Goal: Task Accomplishment & Management: Manage account settings

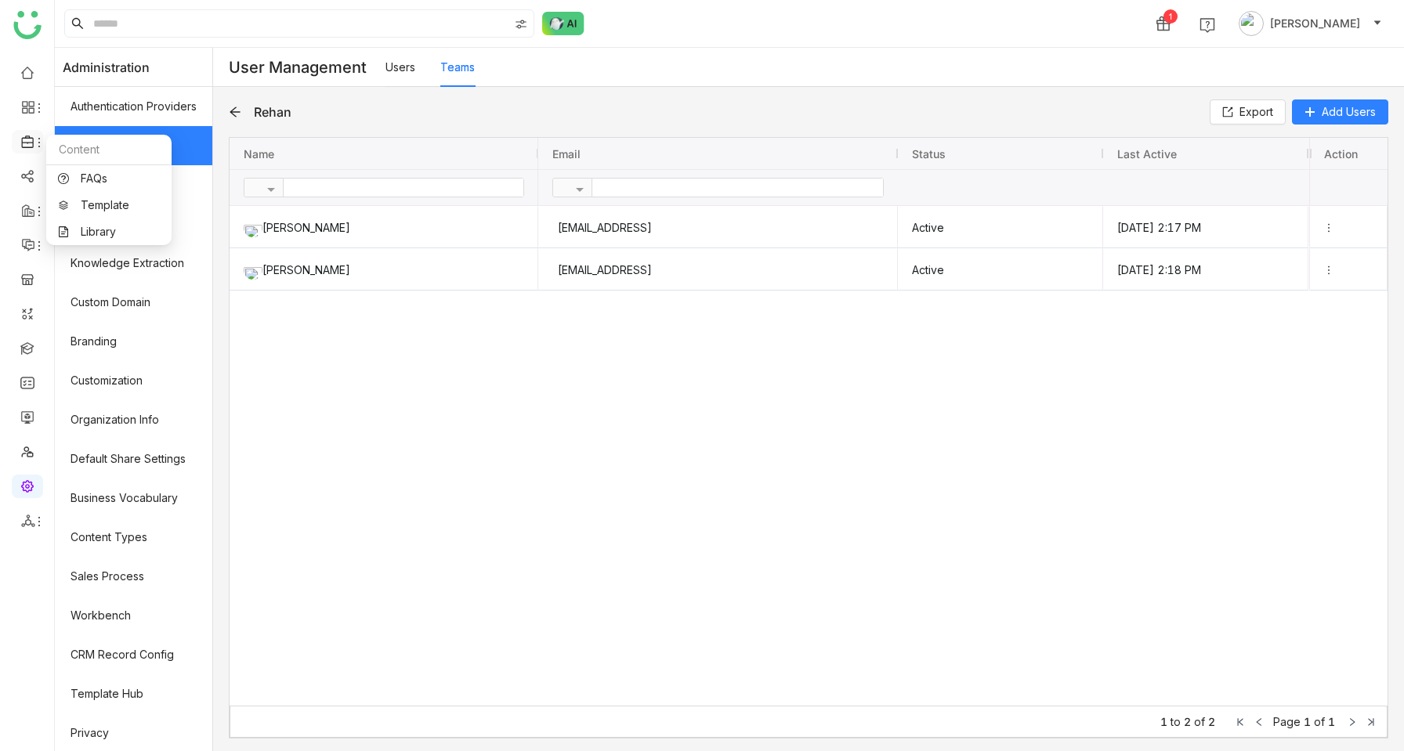
click at [41, 136] on icon at bounding box center [39, 142] width 13 height 13
click at [77, 226] on link "Library" at bounding box center [109, 231] width 102 height 11
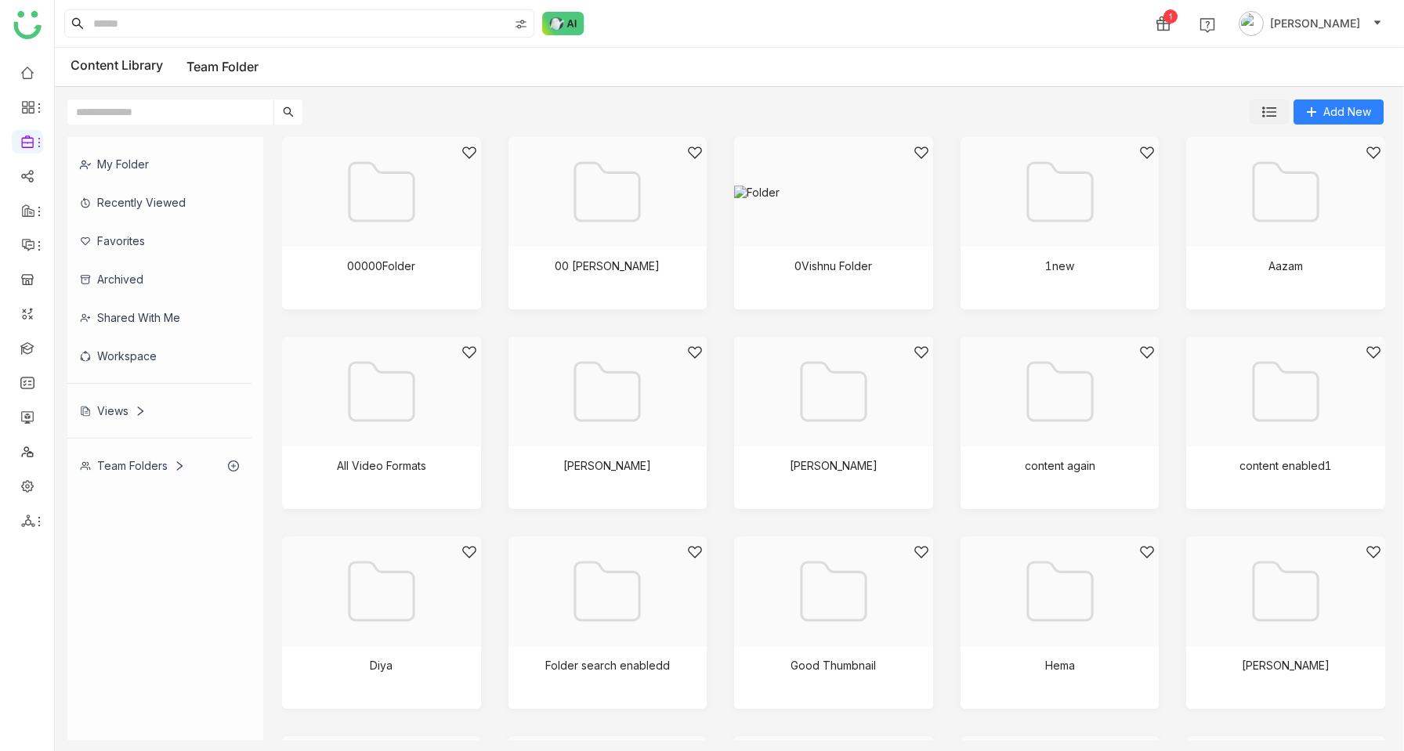
click at [1266, 114] on img at bounding box center [1269, 112] width 14 height 14
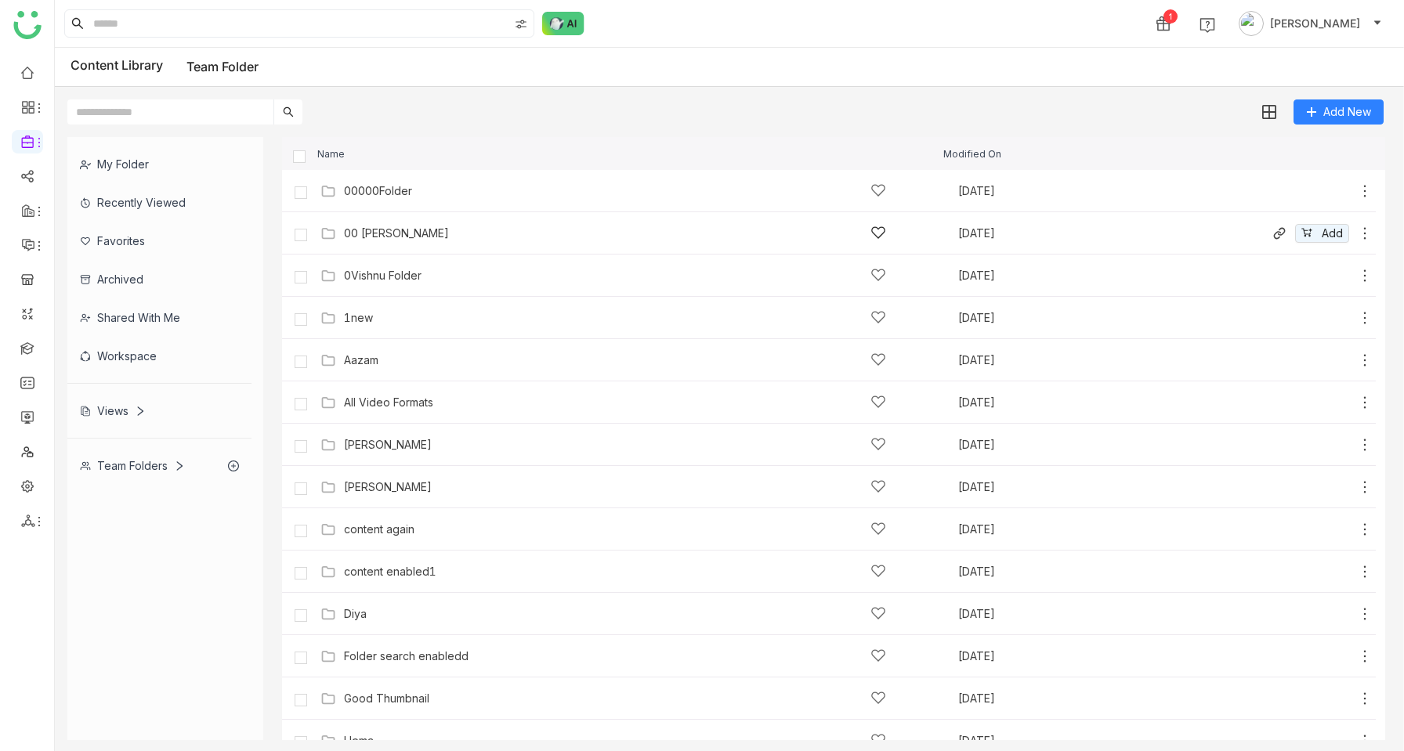
click at [359, 246] on div "00 [PERSON_NAME] [DATE] Add" at bounding box center [829, 233] width 1094 height 42
click at [1369, 234] on icon at bounding box center [1365, 234] width 16 height 16
click at [1288, 168] on span "Edit" at bounding box center [1284, 166] width 19 height 17
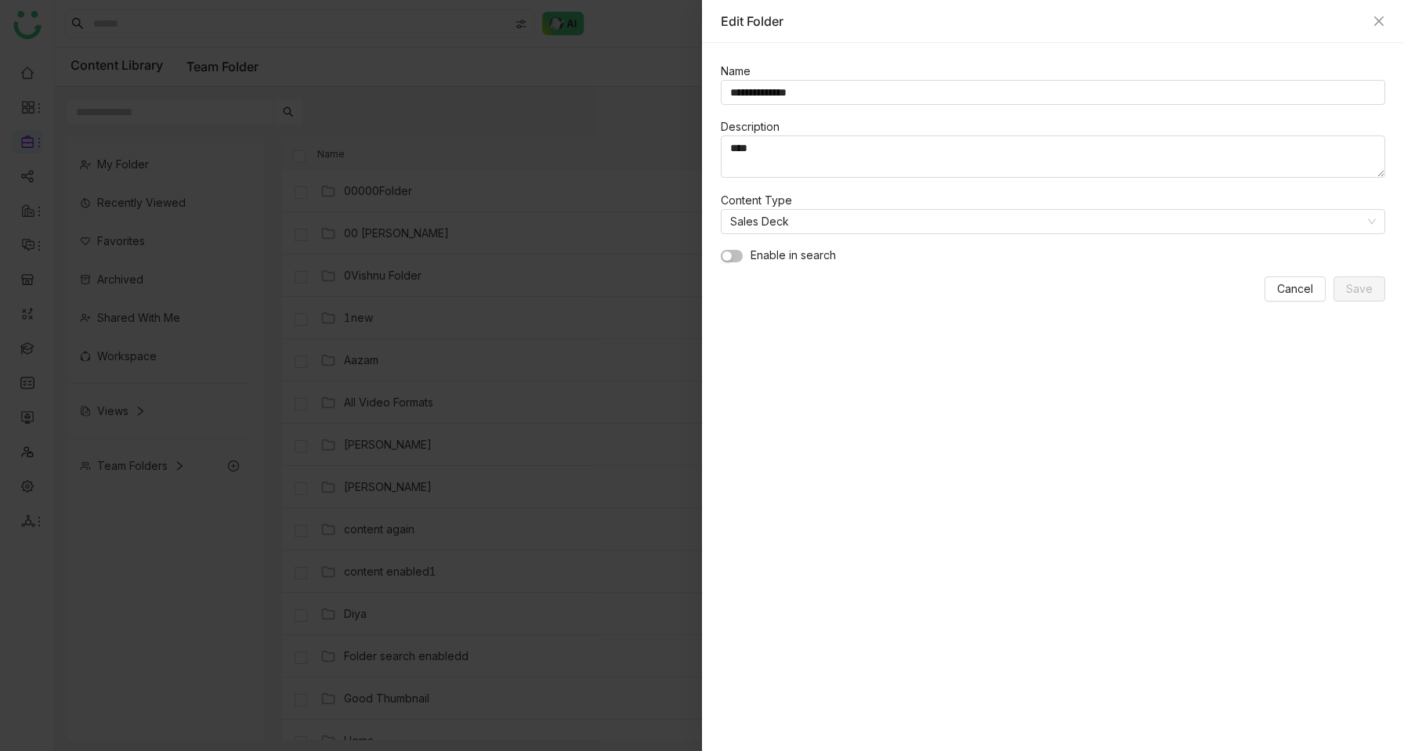
click at [735, 255] on button "button" at bounding box center [732, 256] width 22 height 13
click at [832, 229] on nz-select-item "Sales Deck" at bounding box center [1053, 222] width 646 height 24
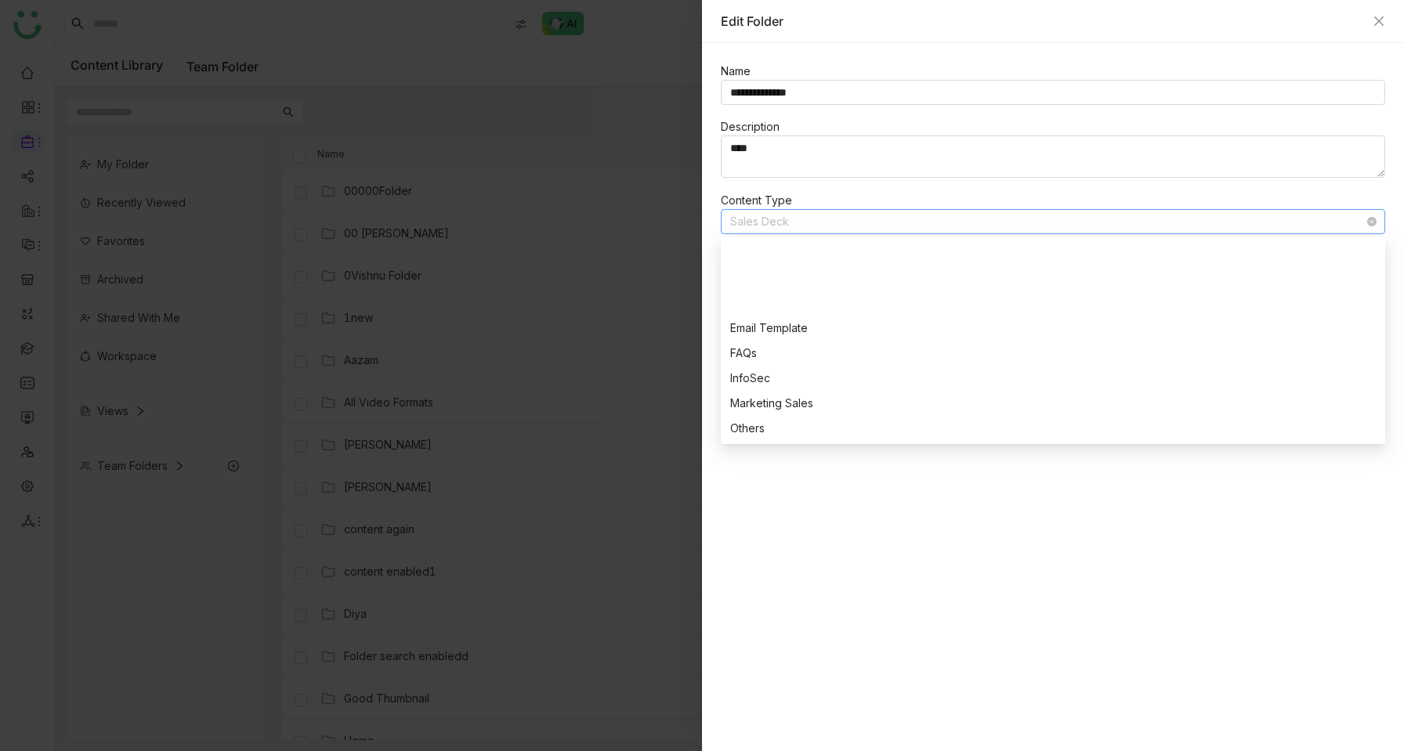
scroll to position [276, 0]
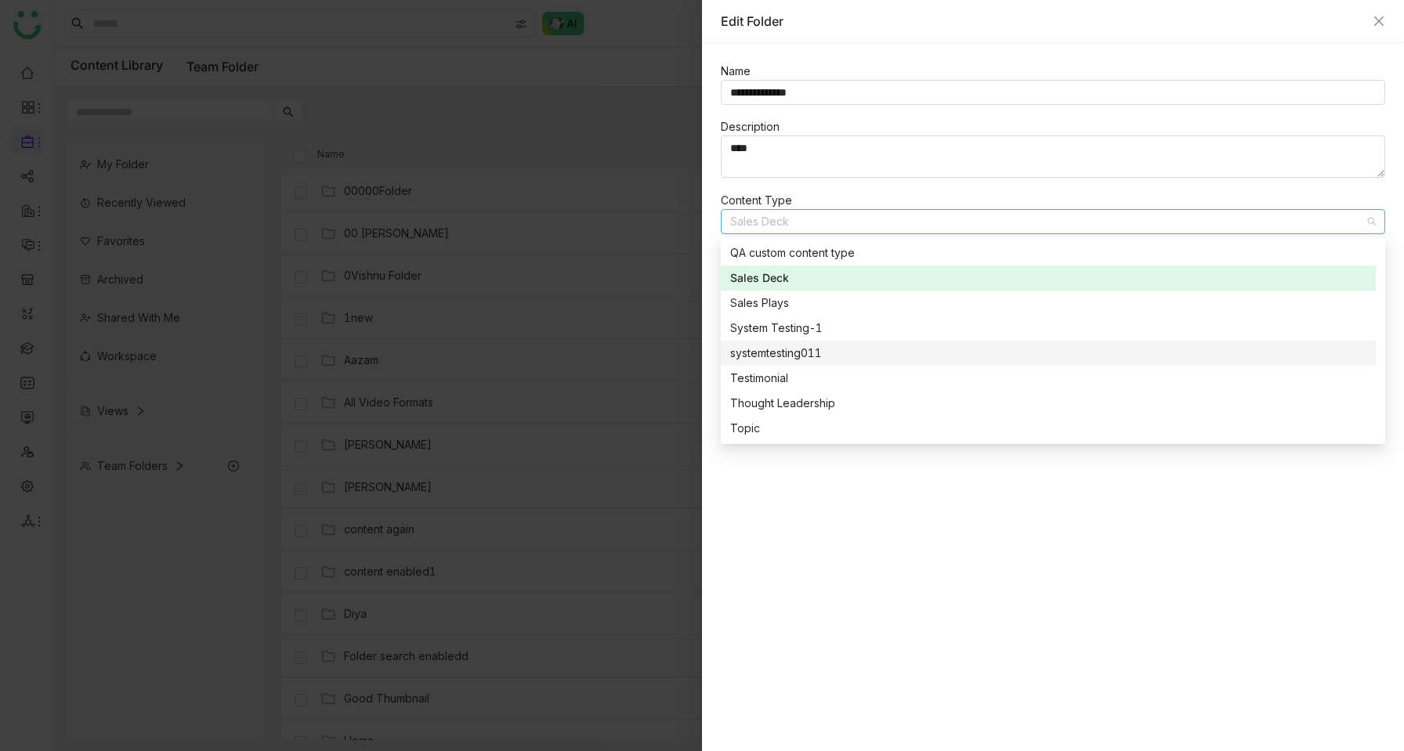
click at [807, 341] on nz-option-item "systemtesting011" at bounding box center [1048, 353] width 655 height 25
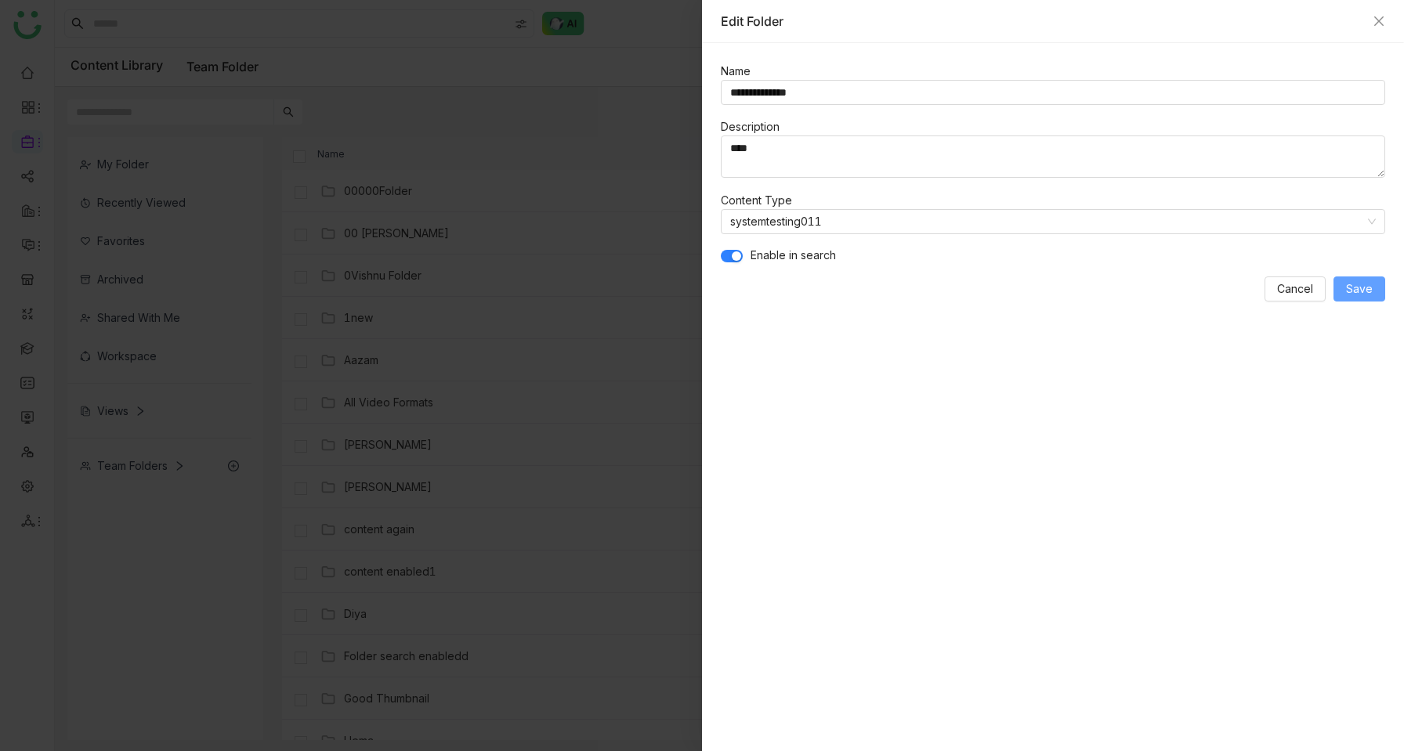
click at [1363, 287] on span "Save" at bounding box center [1359, 289] width 27 height 17
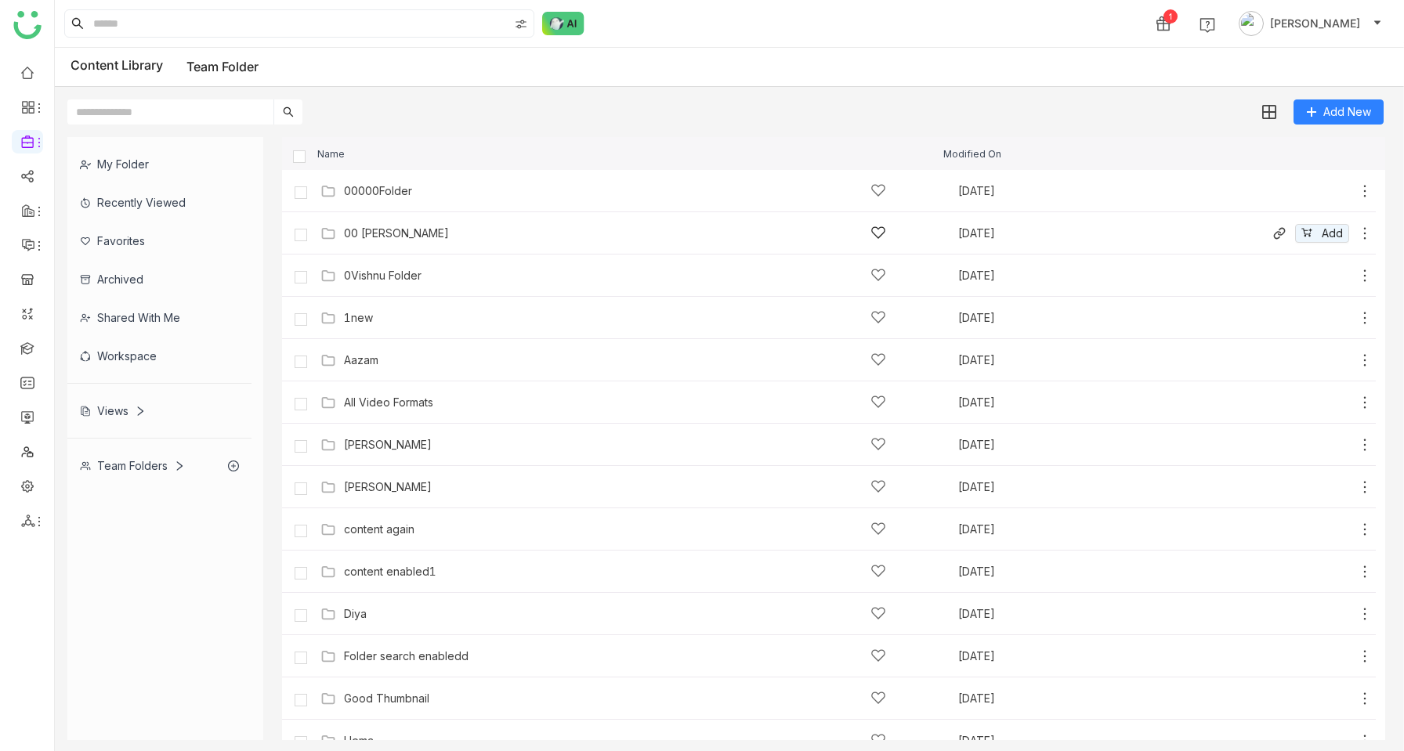
click at [1362, 237] on icon at bounding box center [1365, 234] width 16 height 16
click at [1306, 165] on li "Edit" at bounding box center [1300, 170] width 124 height 25
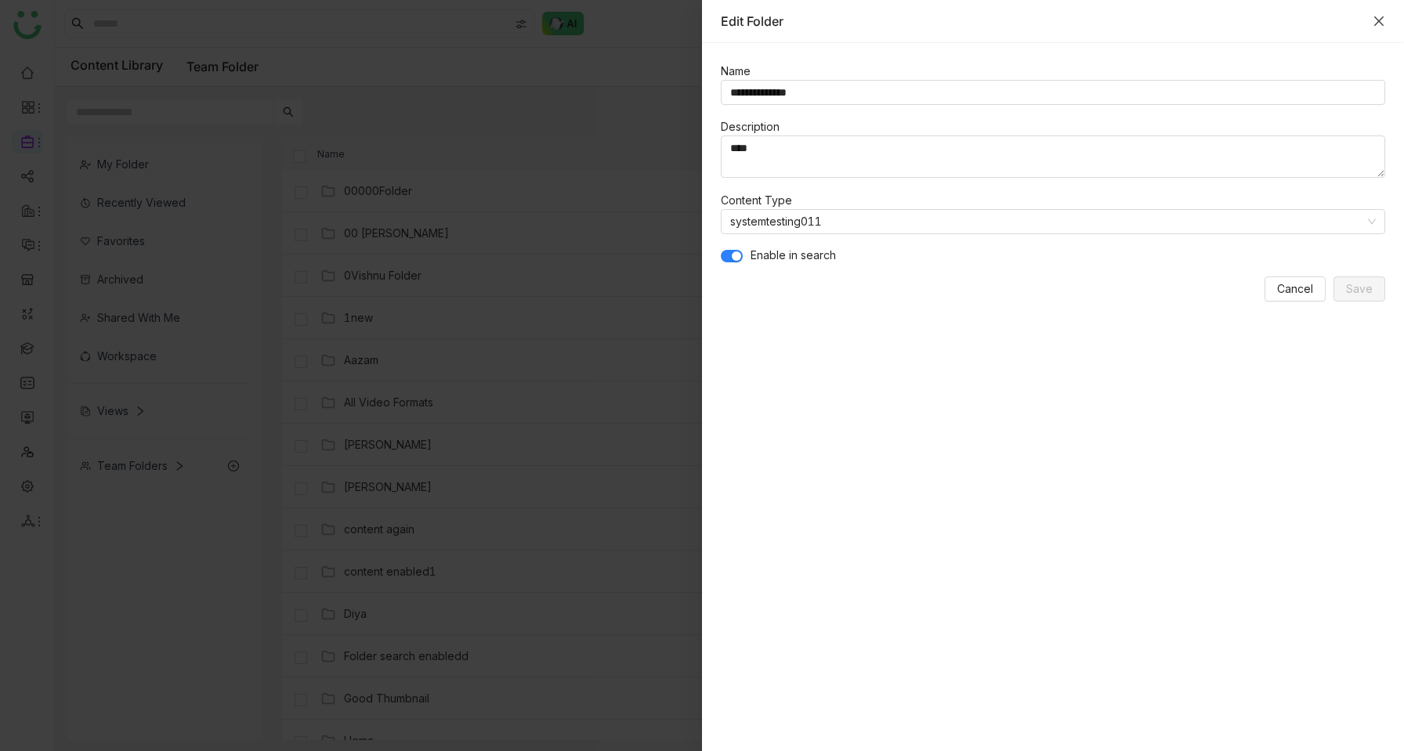
click at [1375, 15] on icon "Close" at bounding box center [1379, 21] width 13 height 13
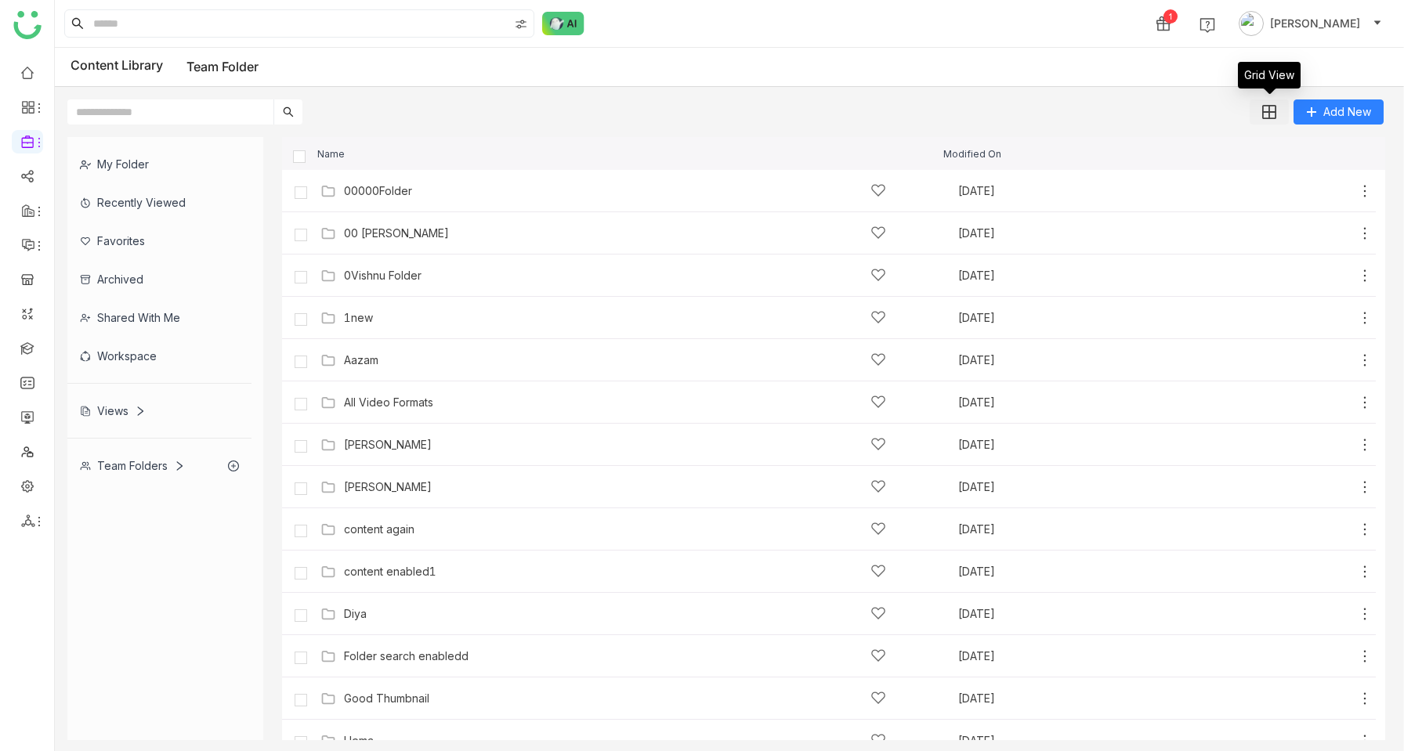
click at [1270, 120] on button at bounding box center [1269, 112] width 39 height 25
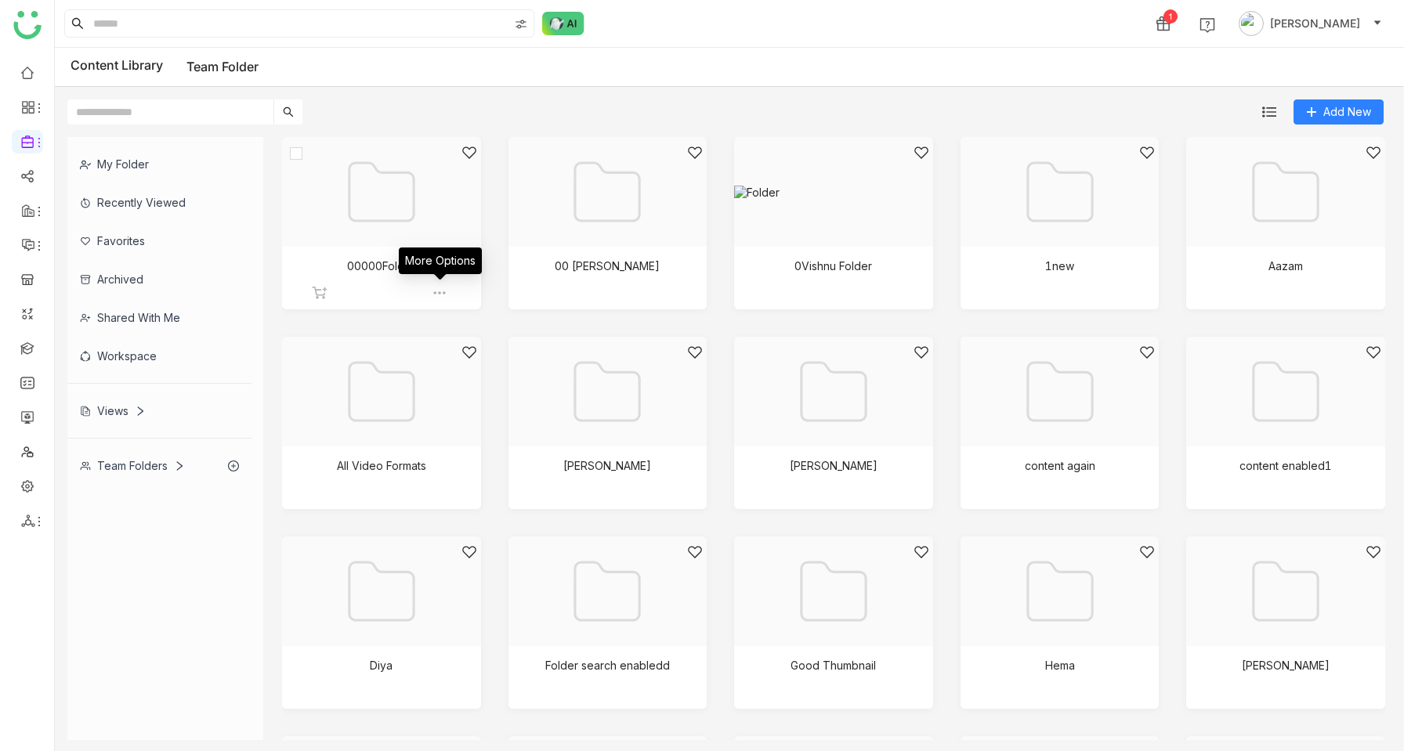
click at [445, 294] on img at bounding box center [440, 293] width 16 height 16
click at [498, 407] on li "Edit" at bounding box center [511, 411] width 132 height 25
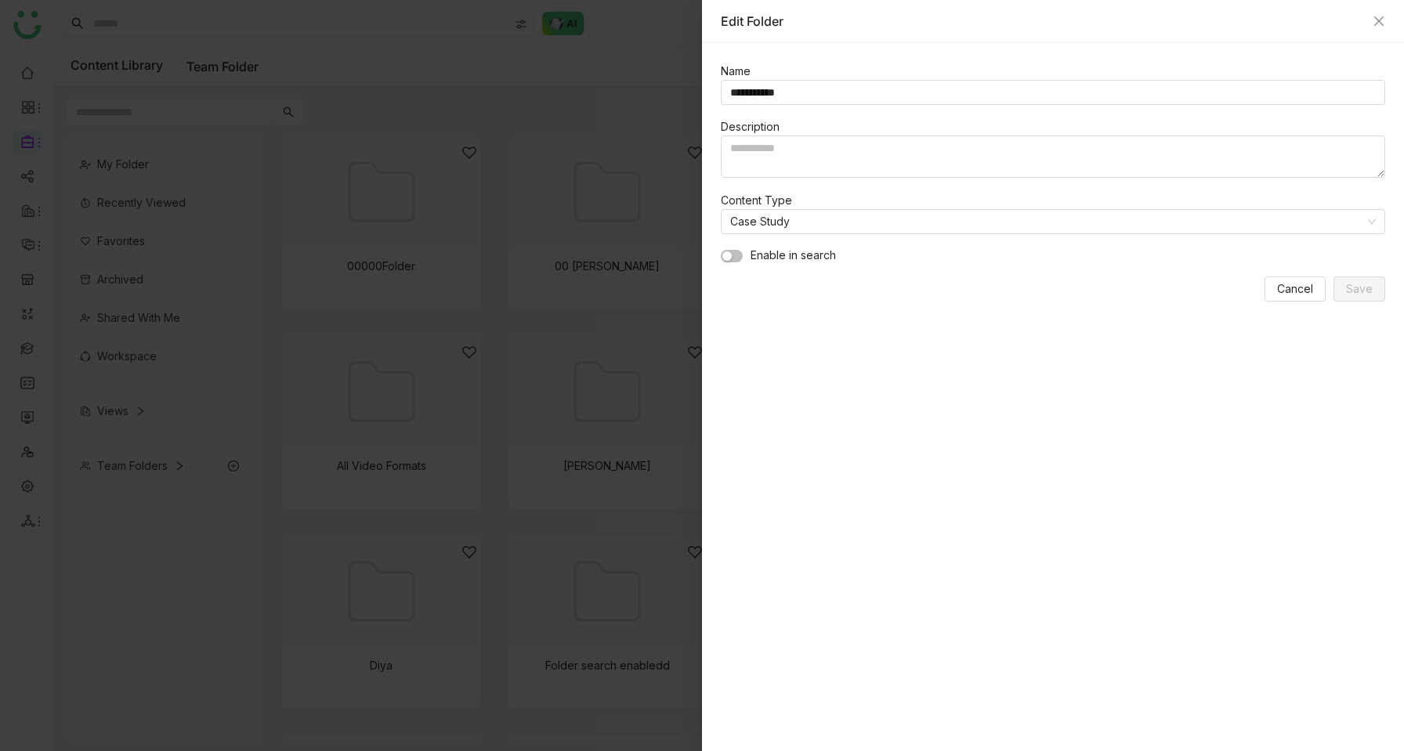
click at [1299, 302] on div "**********" at bounding box center [1053, 397] width 702 height 708
click at [1298, 298] on button "Cancel" at bounding box center [1295, 289] width 61 height 25
